Goal: Task Accomplishment & Management: Manage account settings

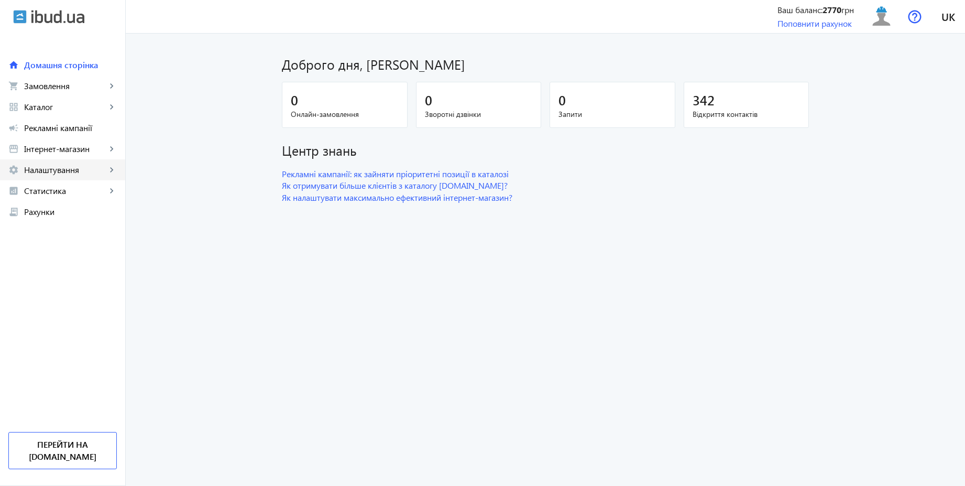
click at [73, 171] on span "Налаштування" at bounding box center [65, 170] width 82 height 10
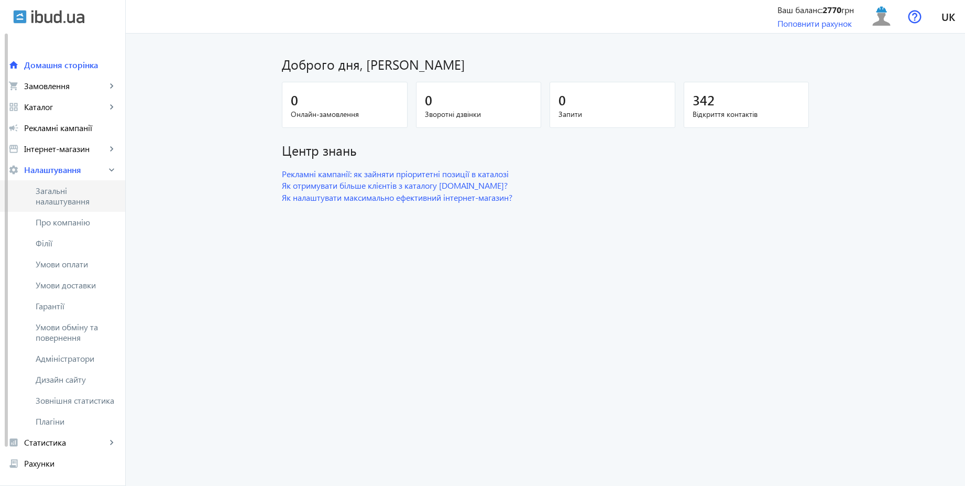
click at [69, 195] on span "Загальні налаштування" at bounding box center [76, 195] width 81 height 21
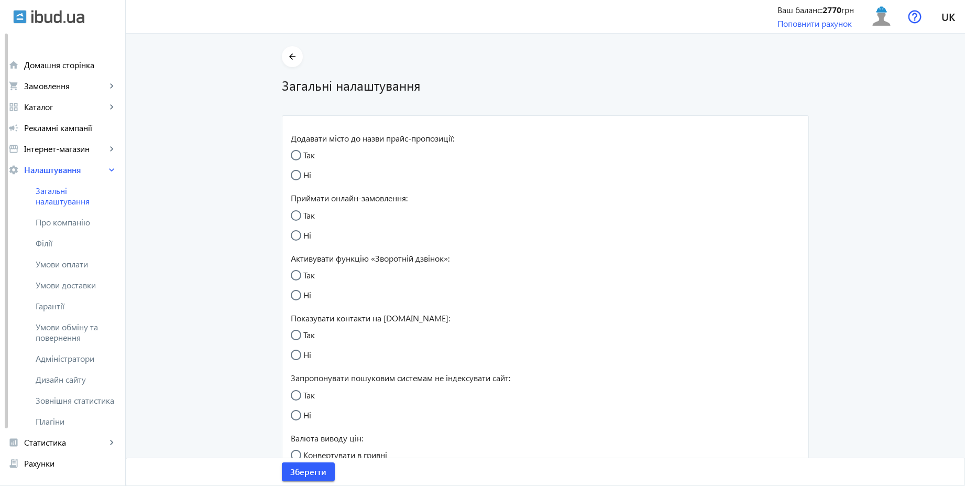
radio input "true"
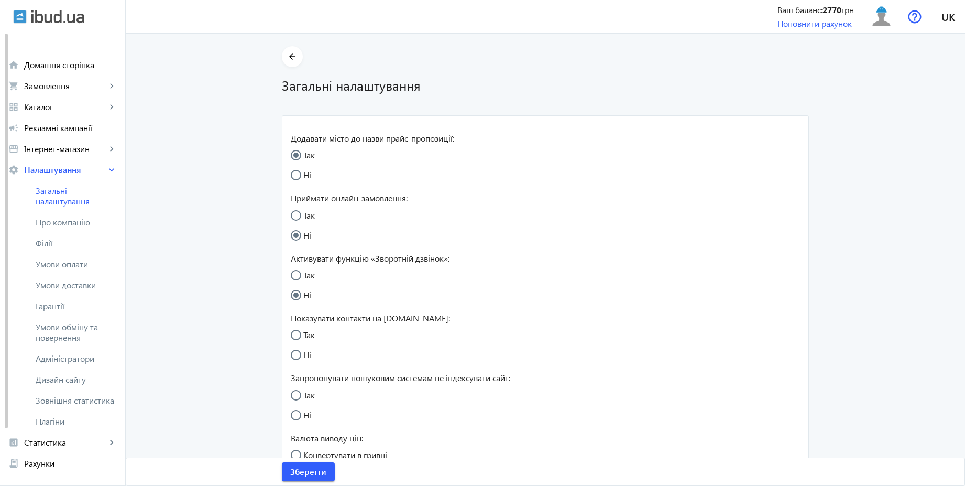
radio input "true"
click at [300, 172] on input "Ні" at bounding box center [301, 180] width 21 height 21
radio input "true"
click at [305, 216] on input "Так" at bounding box center [301, 220] width 21 height 21
radio input "true"
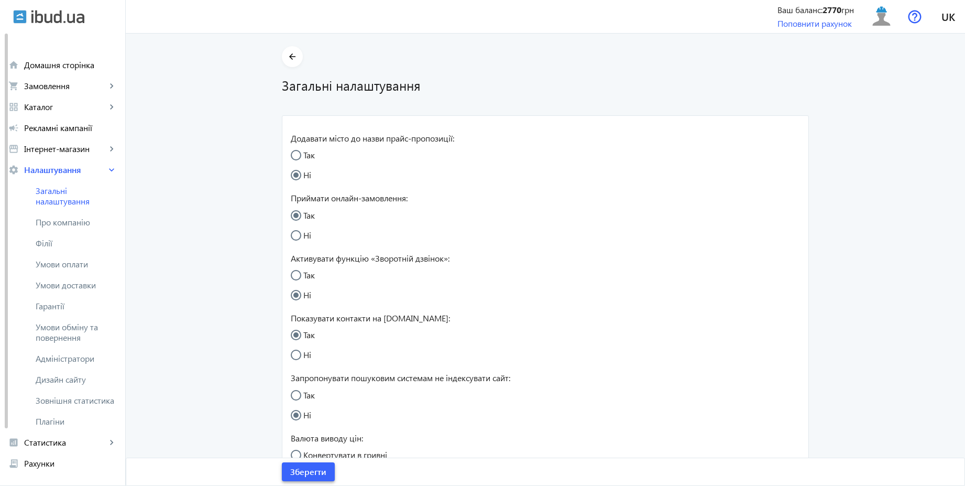
click at [319, 471] on span "Зберегти" at bounding box center [308, 472] width 36 height 12
click at [77, 127] on span "Рекламні кампанії" at bounding box center [70, 128] width 93 height 10
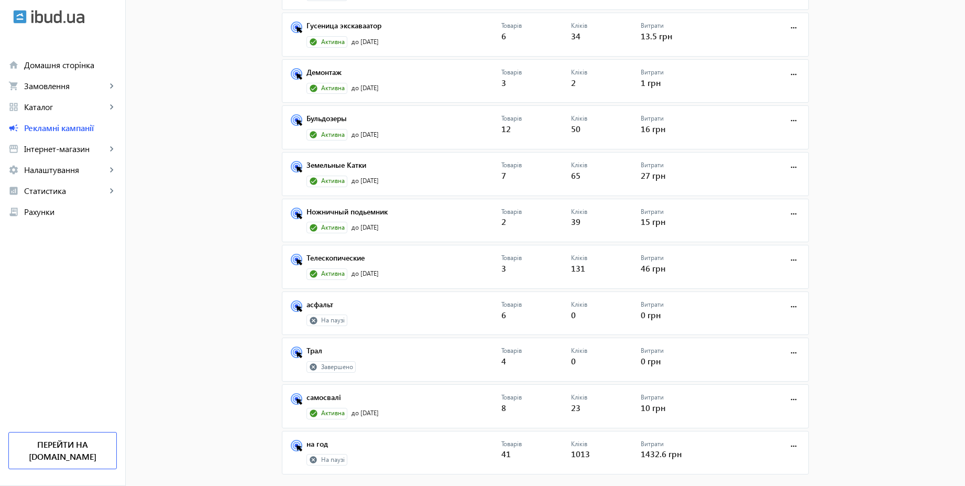
scroll to position [146, 0]
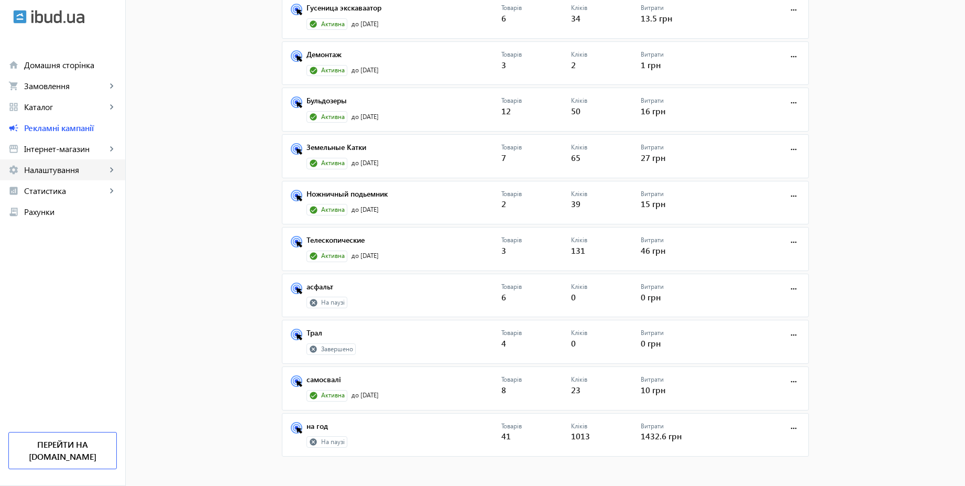
click at [63, 169] on span "Налаштування" at bounding box center [65, 170] width 82 height 10
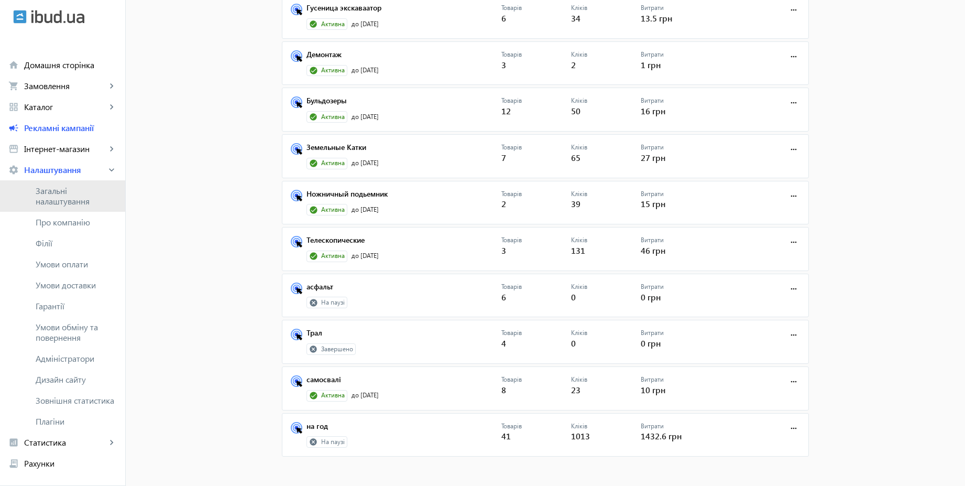
click at [57, 191] on span "Загальні налаштування" at bounding box center [76, 195] width 81 height 21
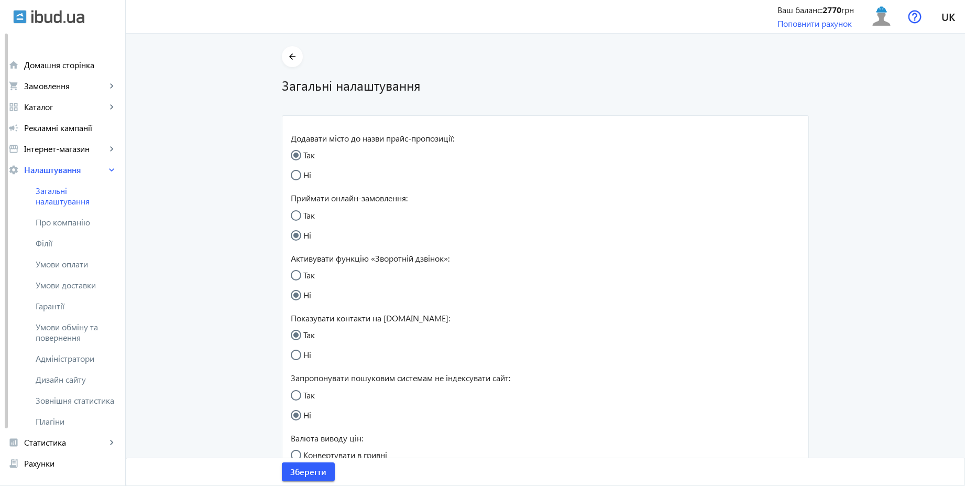
radio input "false"
radio input "true"
click at [303, 235] on input "Ні" at bounding box center [301, 240] width 21 height 21
radio input "true"
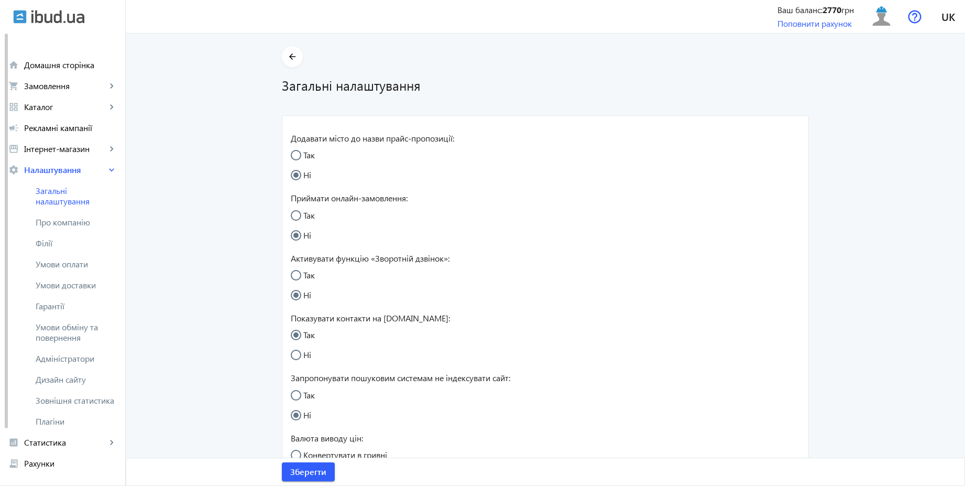
click at [315, 155] on form "Додавати місто до назви прайс-пропозиції: Так Ні Приймати онлайн-замовлення: Та…" at bounding box center [422, 465] width 262 height 683
click at [305, 156] on input "Так" at bounding box center [301, 160] width 21 height 21
radio input "true"
click at [327, 478] on span "submit" at bounding box center [308, 471] width 53 height 25
click at [873, 12] on img at bounding box center [882, 17] width 24 height 24
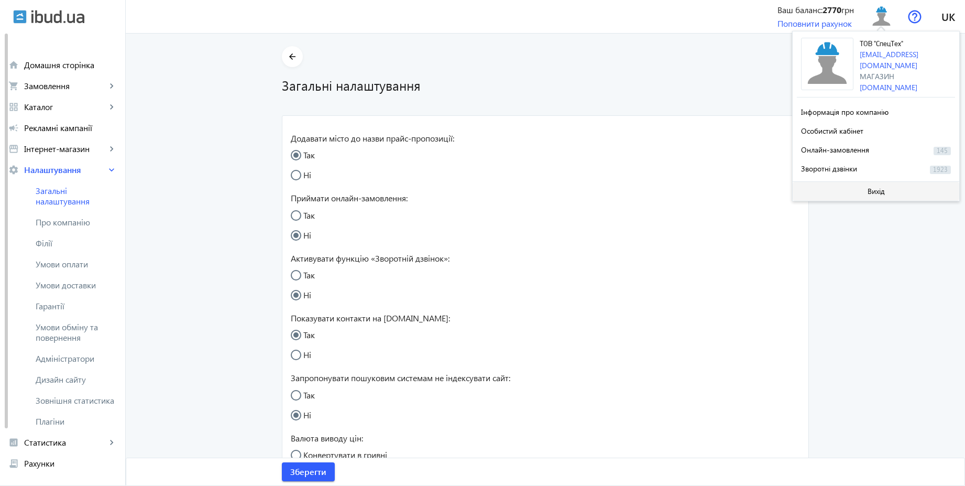
click at [873, 187] on span "Вихід" at bounding box center [876, 191] width 17 height 8
